Goal: Information Seeking & Learning: Learn about a topic

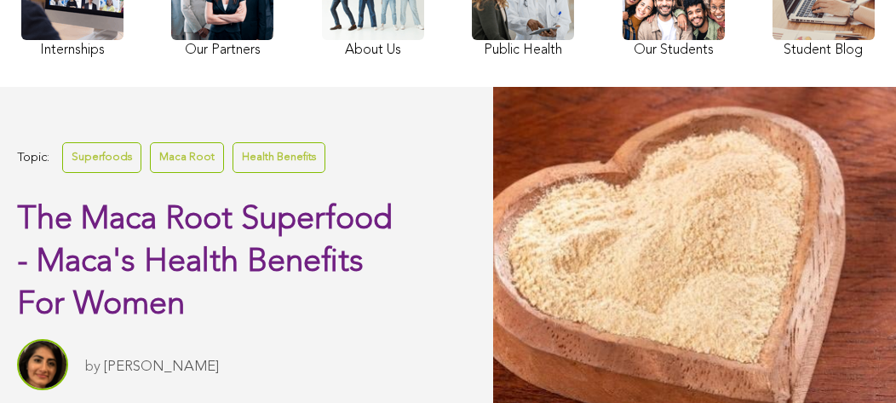
scroll to position [403, 0]
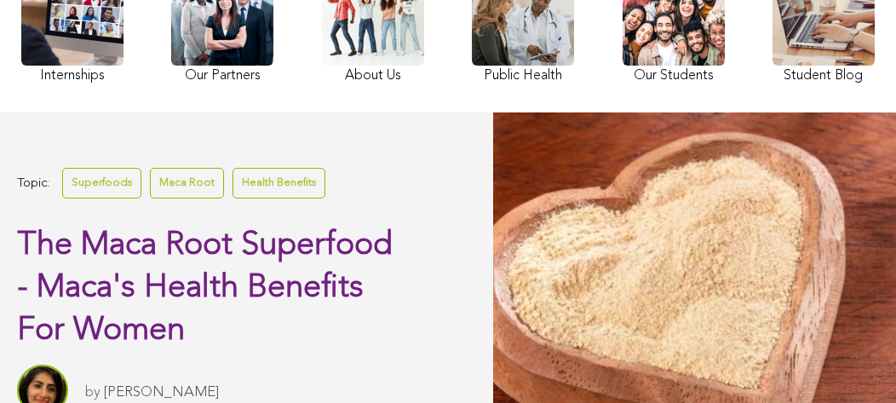
click at [784, 26] on link at bounding box center [823, 25] width 102 height 124
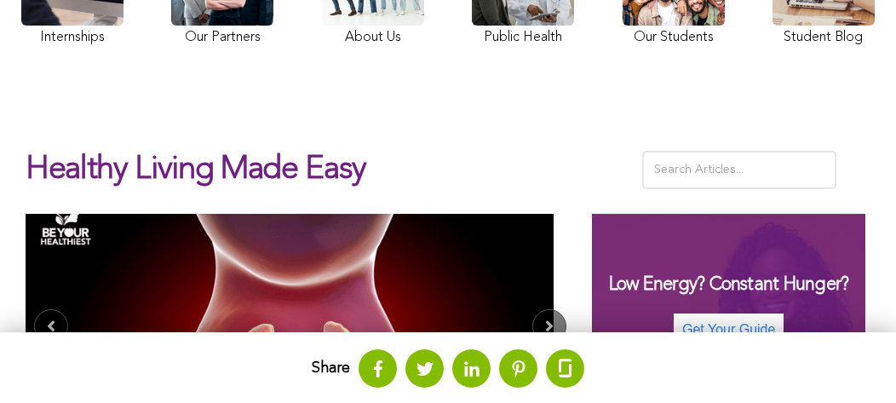
scroll to position [565, 0]
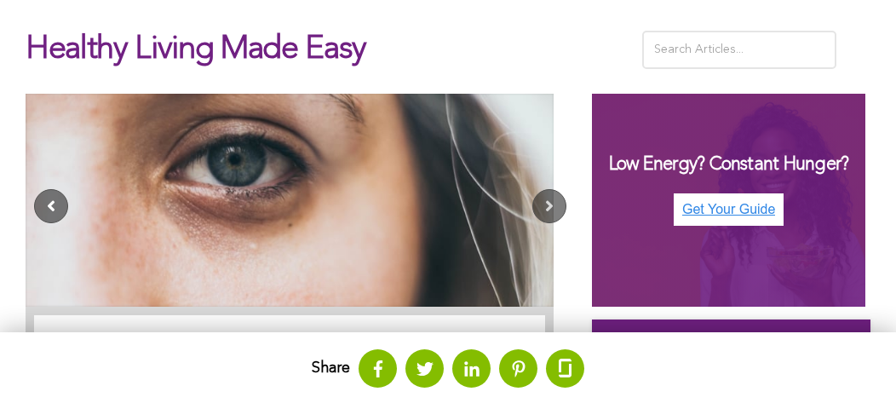
click at [49, 205] on button "Previous" at bounding box center [51, 206] width 34 height 34
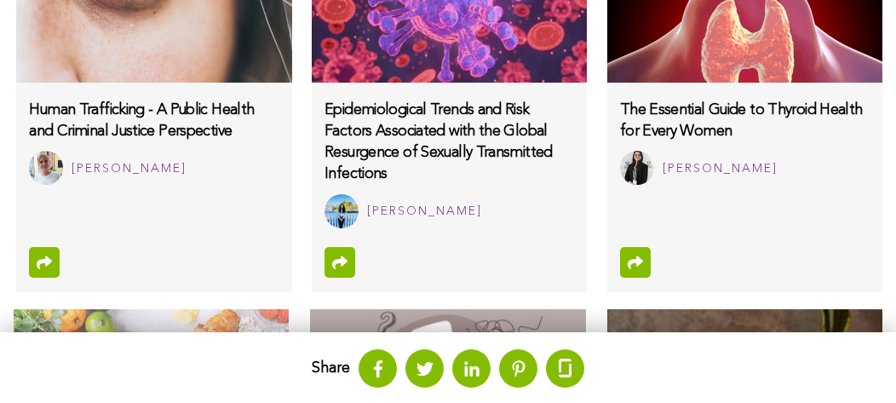
scroll to position [1354, 0]
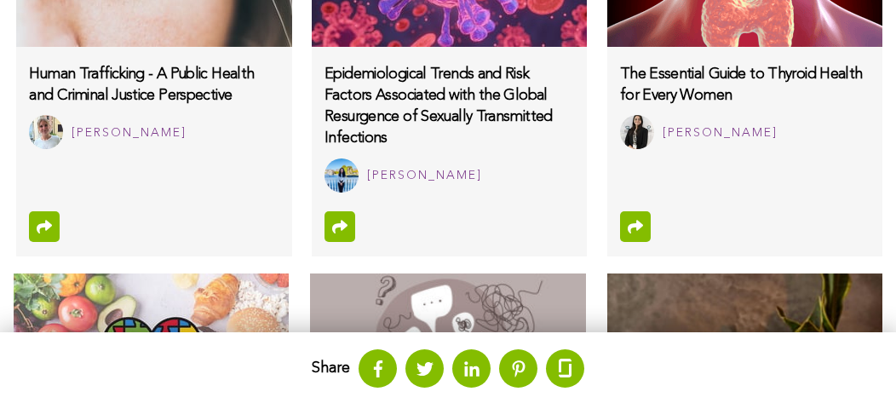
click at [468, 351] on img at bounding box center [447, 358] width 275 height 170
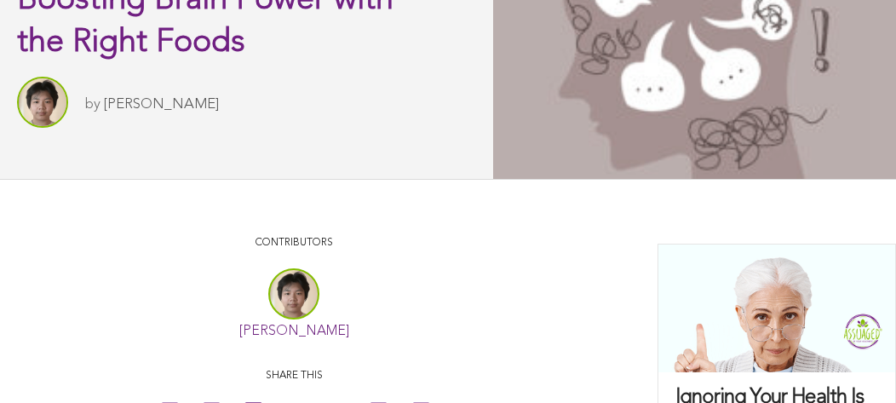
scroll to position [790, 0]
